Goal: Find specific page/section: Find specific page/section

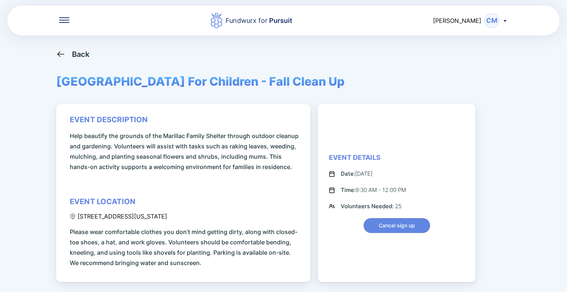
drag, startPoint x: 243, startPoint y: 23, endPoint x: 370, endPoint y: 21, distance: 126.9
click at [245, 22] on div "Fundwurx for Pursuit" at bounding box center [258, 20] width 67 height 10
click at [68, 23] on div at bounding box center [64, 20] width 10 height 7
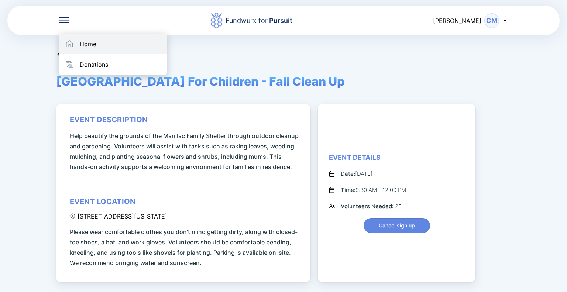
click at [75, 49] on div "Home" at bounding box center [113, 44] width 108 height 21
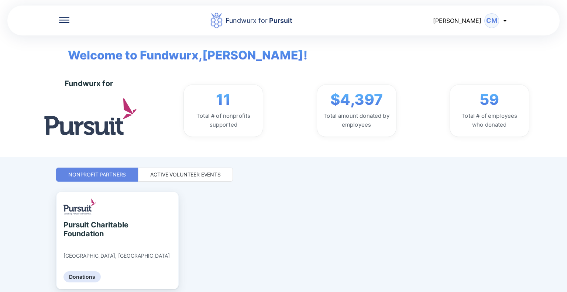
click at [504, 20] on icon at bounding box center [504, 20] width 3 height 1
click at [487, 39] on div "My profile" at bounding box center [473, 39] width 69 height 19
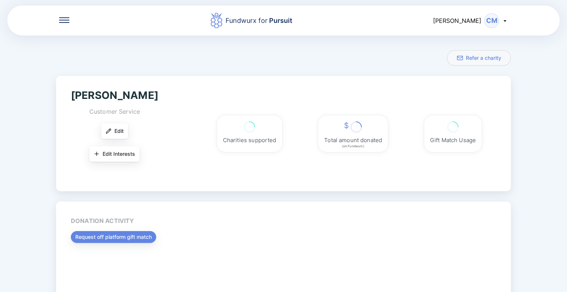
scroll to position [50, 0]
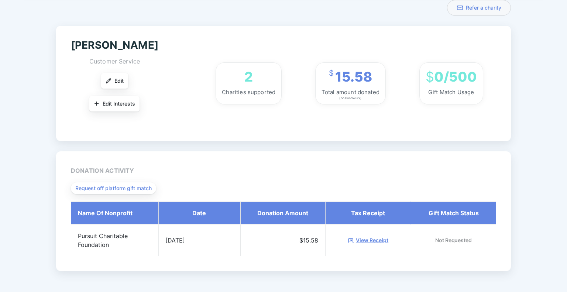
click at [384, 239] on link "View Receipt" at bounding box center [372, 239] width 32 height 7
